Goal: Check status

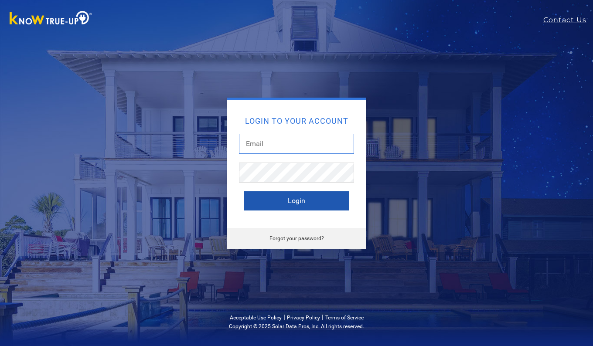
type input "[EMAIL_ADDRESS][DOMAIN_NAME]"
click at [317, 204] on button "Login" at bounding box center [296, 200] width 105 height 19
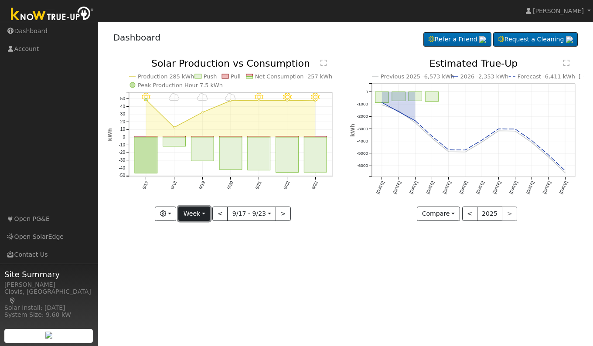
click at [197, 215] on button "Week" at bounding box center [194, 214] width 32 height 15
click at [193, 229] on link "Day" at bounding box center [209, 232] width 61 height 12
type input "[DATE]"
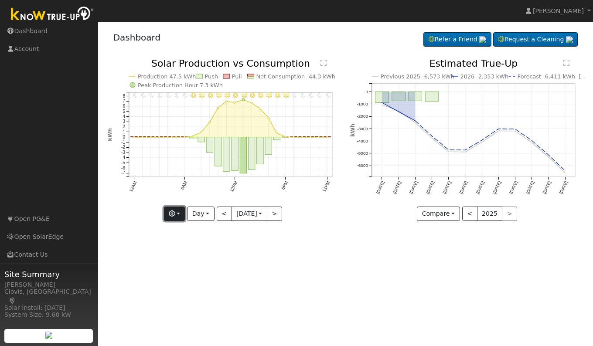
click at [176, 215] on button "button" at bounding box center [174, 214] width 21 height 15
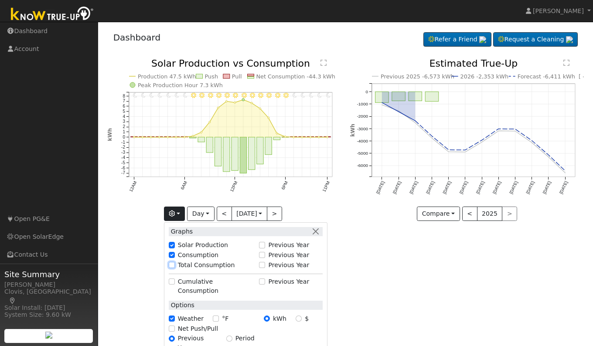
click at [171, 266] on input "Total Consumption" at bounding box center [172, 265] width 6 height 6
checkbox input "true"
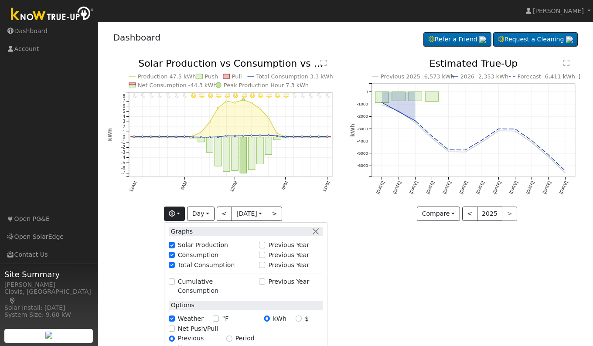
click at [382, 282] on div "User Profile First name Last name Email Email Notifications No Emails No Emails…" at bounding box center [345, 184] width 495 height 324
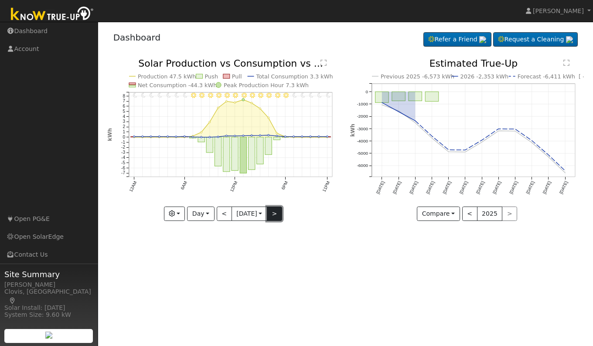
click at [280, 215] on button ">" at bounding box center [274, 214] width 15 height 15
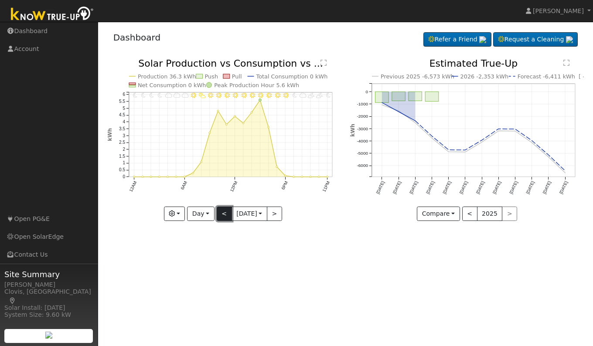
click at [220, 213] on button "<" at bounding box center [224, 214] width 15 height 15
type input "[DATE]"
